Goal: Book appointment/travel/reservation

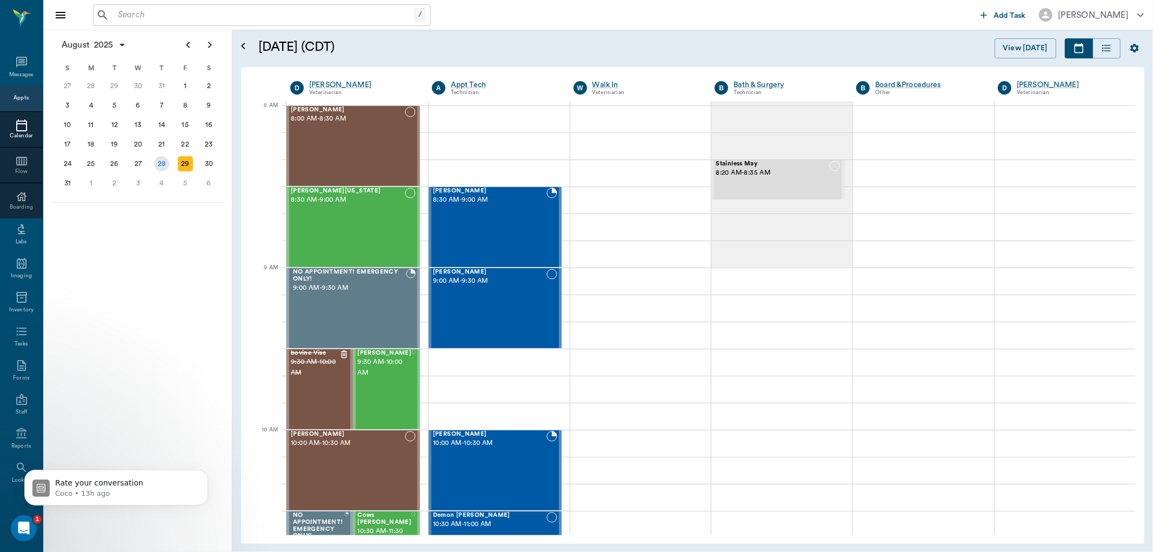
click at [154, 157] on div "28" at bounding box center [162, 163] width 24 height 19
